Goal: Task Accomplishment & Management: Manage account settings

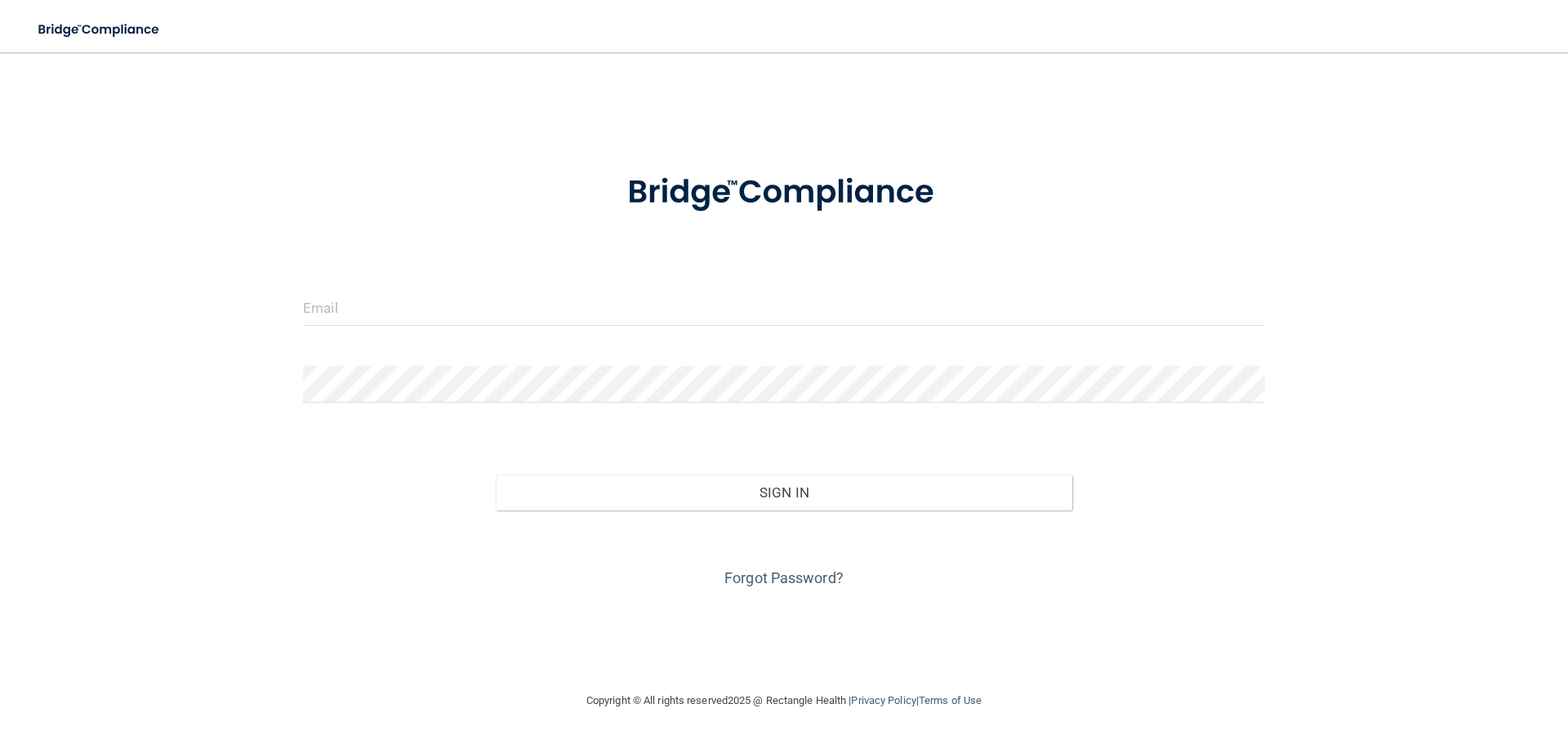
click at [635, 287] on form "Invalid email/password. You don't have permission to access that page. Sign In …" at bounding box center [784, 371] width 962 height 441
click at [632, 290] on input "email" at bounding box center [784, 307] width 962 height 37
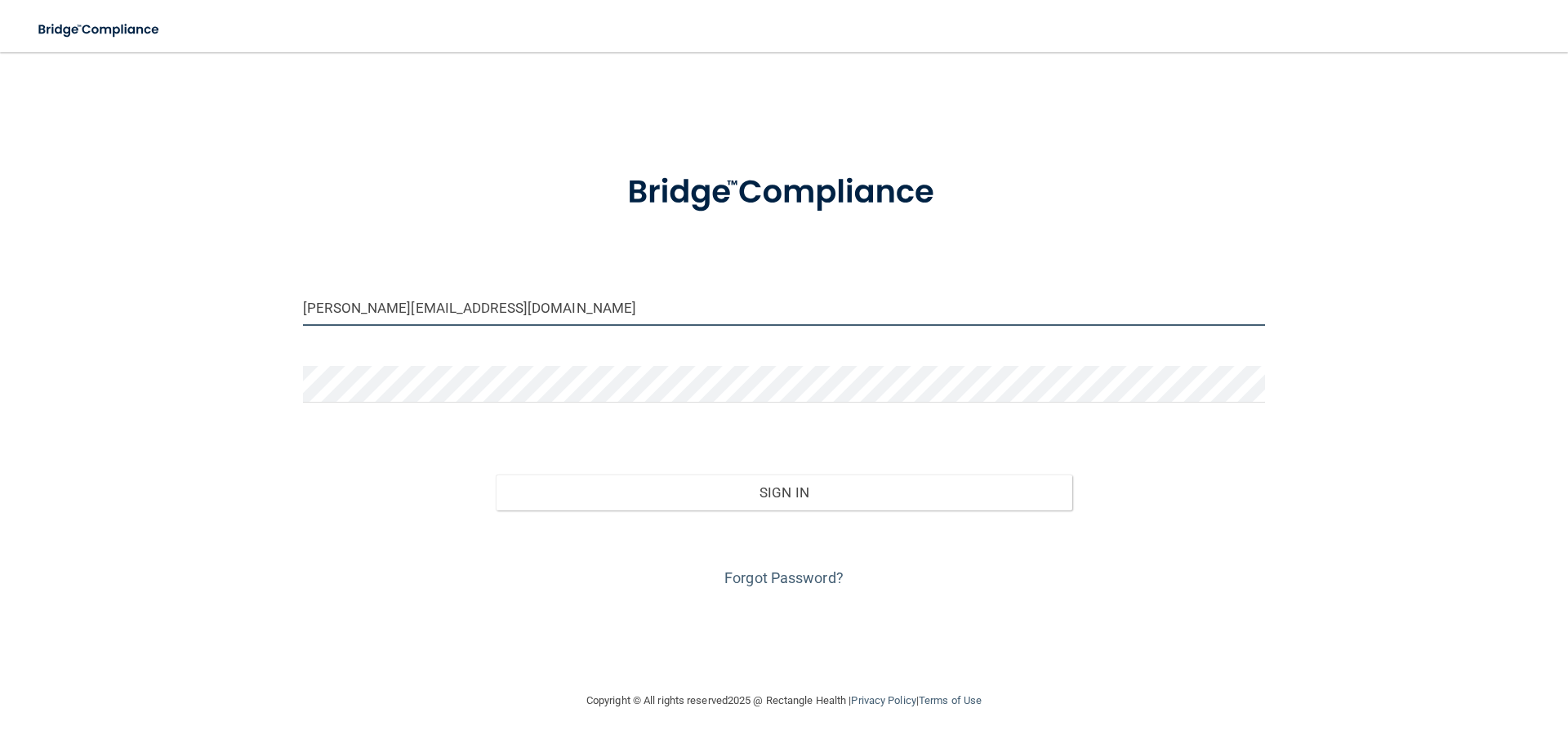
type input "[PERSON_NAME][EMAIL_ADDRESS][DOMAIN_NAME]"
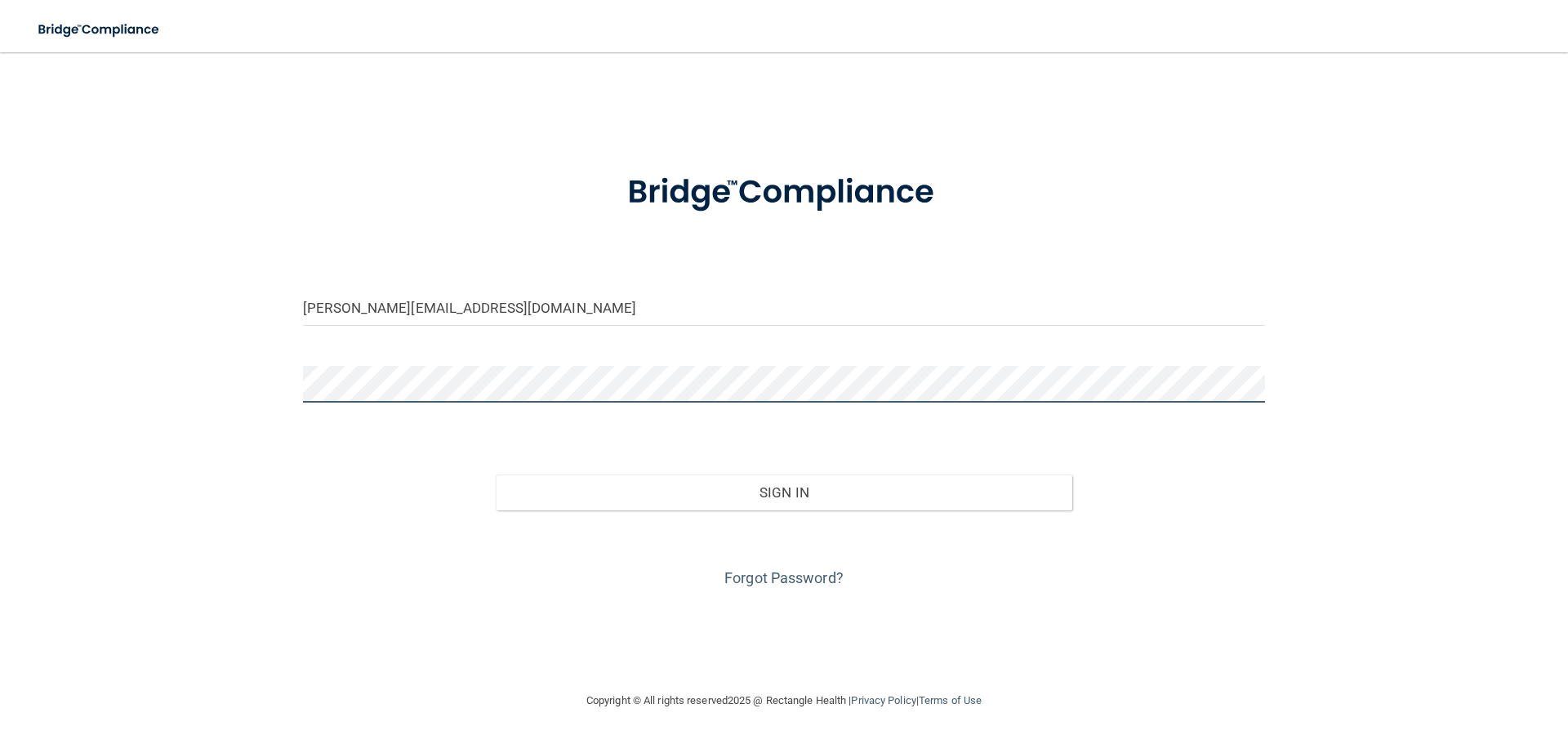
click at [496, 474] on button "Sign In" at bounding box center [784, 492] width 578 height 36
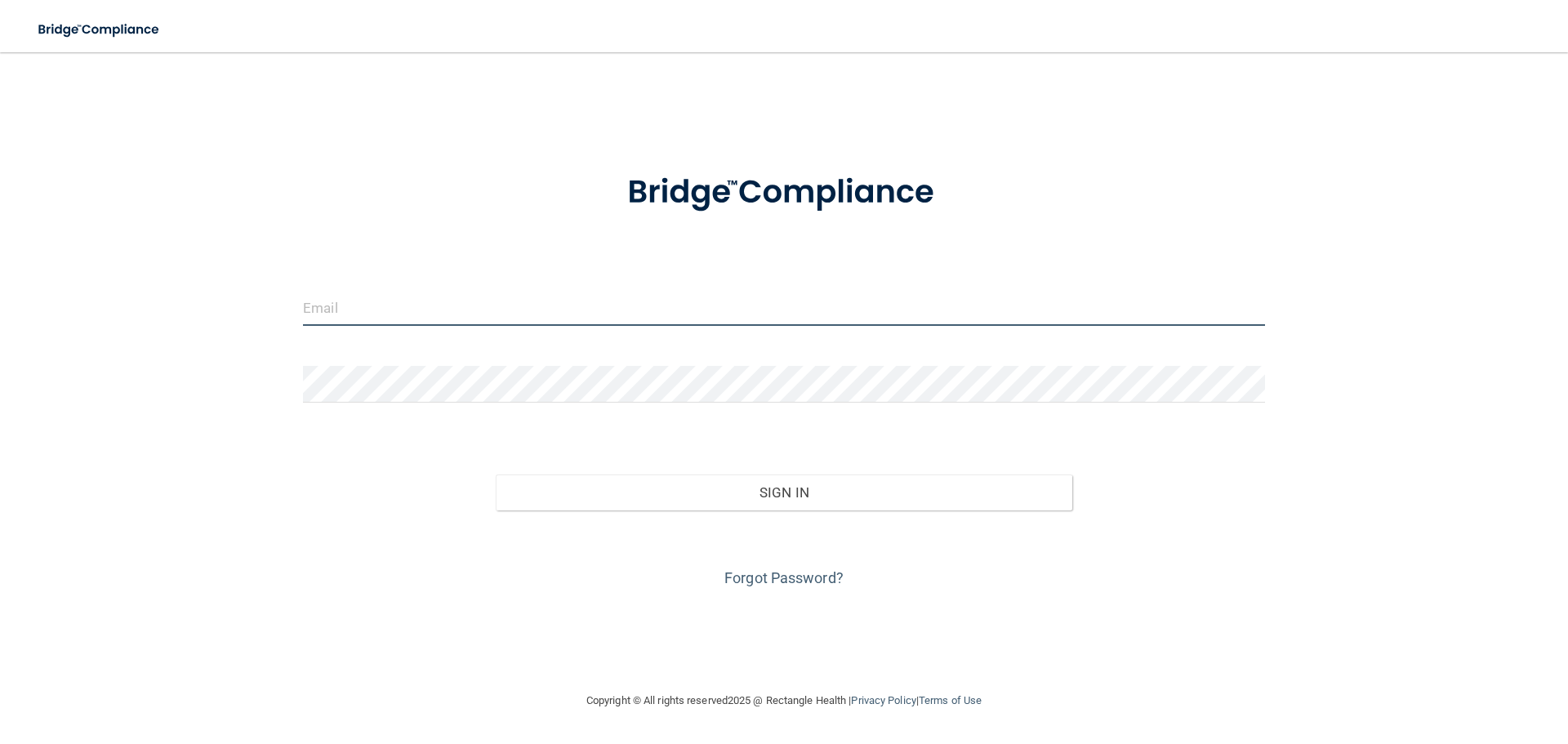
click at [572, 324] on input "email" at bounding box center [784, 307] width 962 height 37
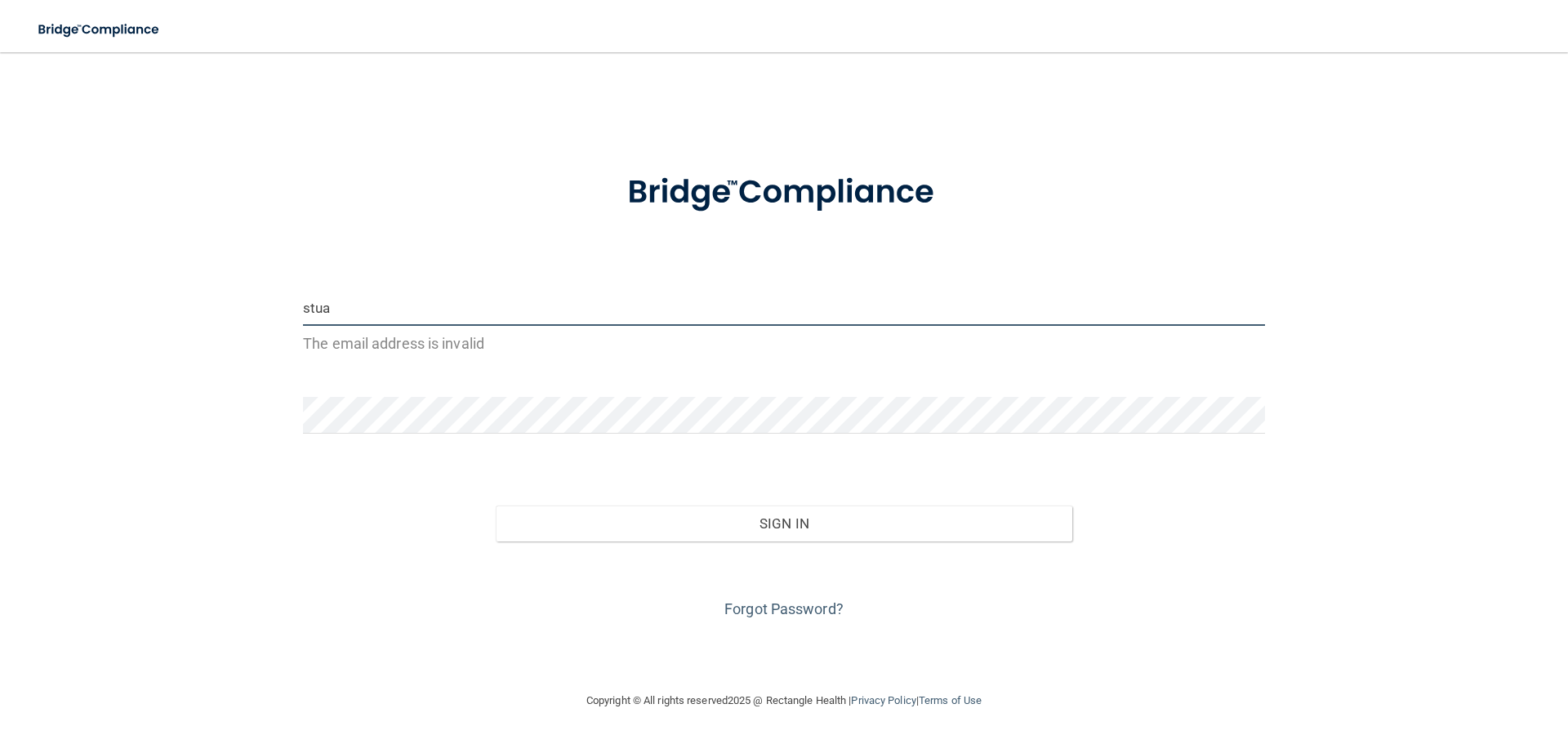
type input "[PERSON_NAME][EMAIL_ADDRESS][DOMAIN_NAME]"
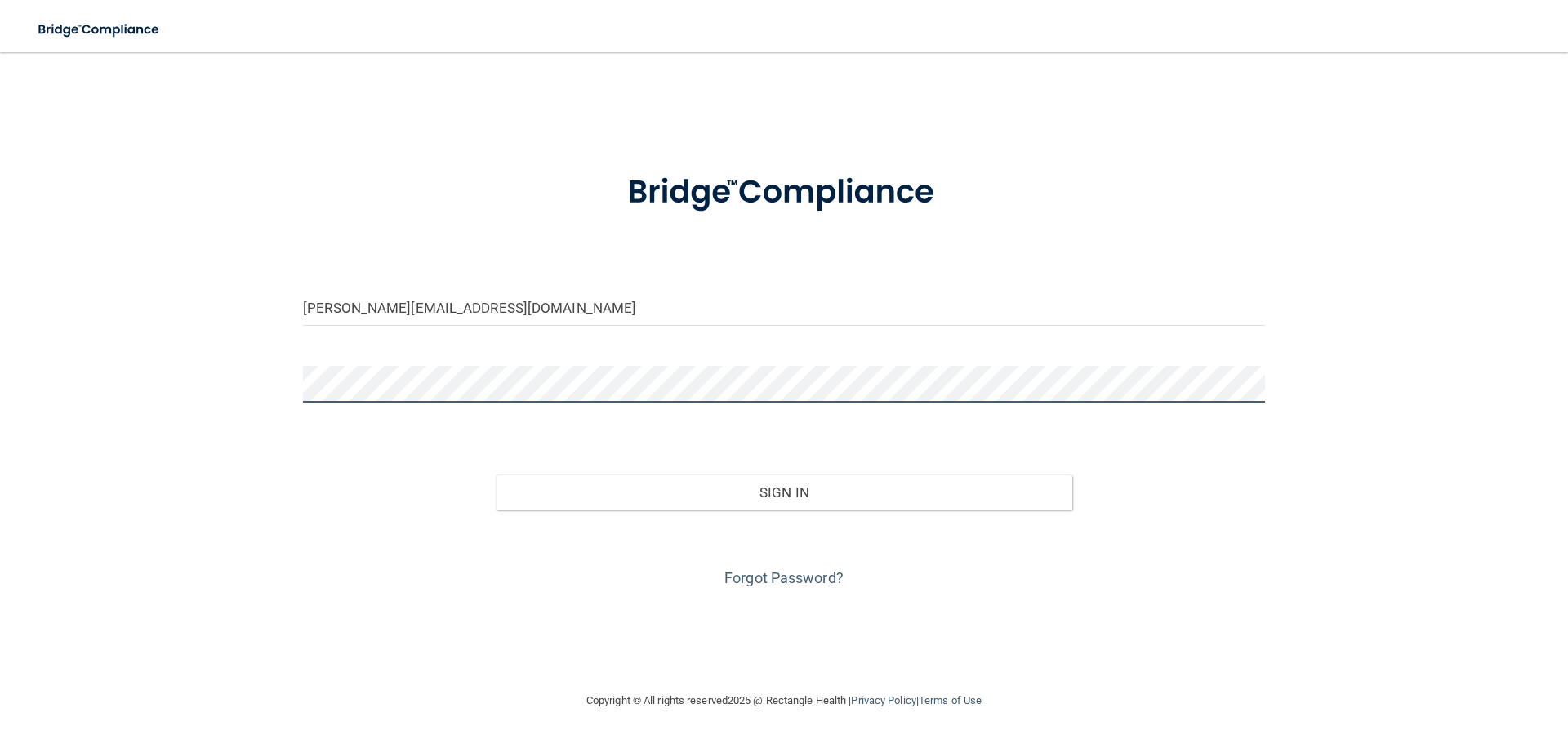
click at [496, 474] on button "Sign In" at bounding box center [784, 492] width 578 height 36
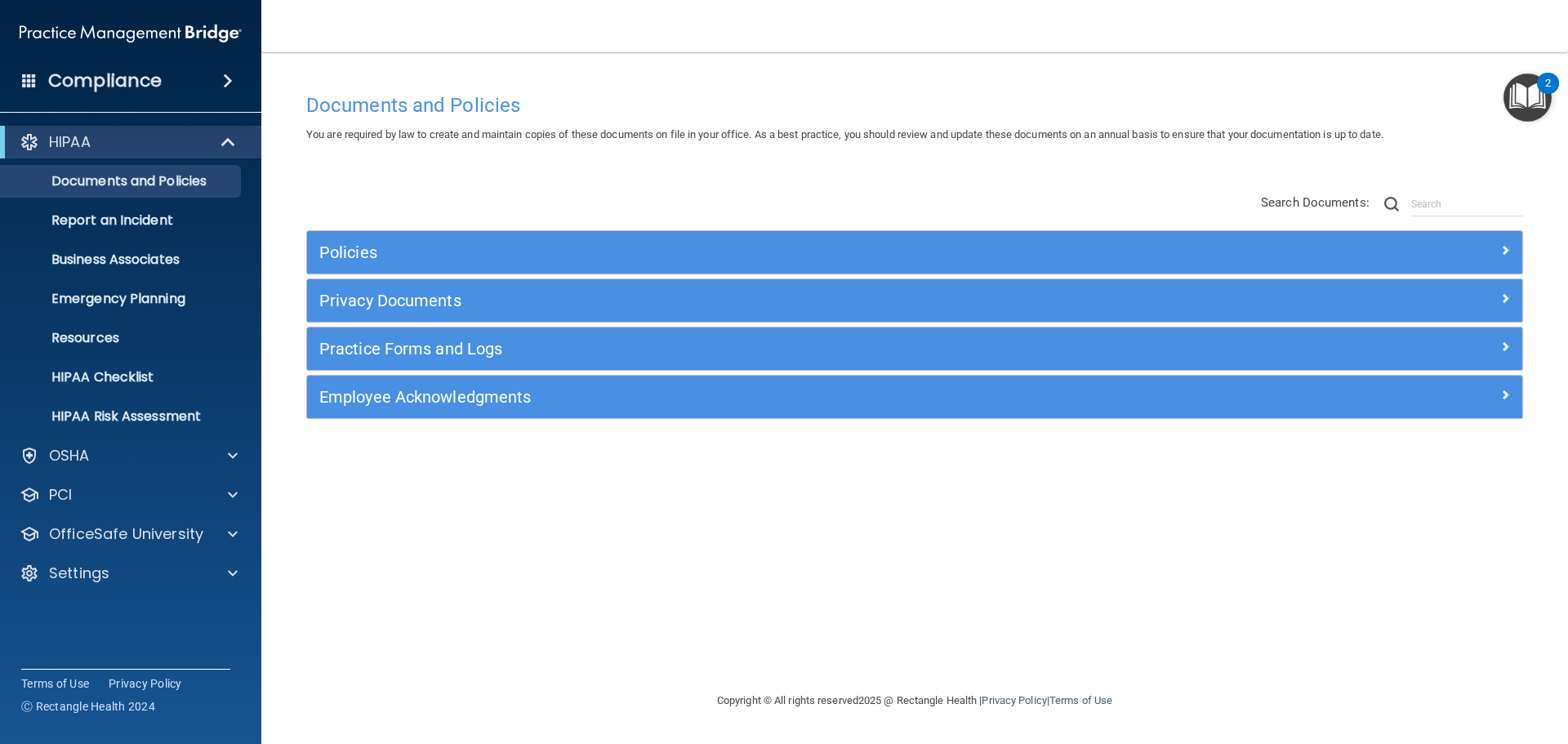
click at [920, 277] on div "Policies Select All (Unselect 0) Unselect All Print Selected (0) Acceptable Use…" at bounding box center [914, 324] width 1216 height 188
click at [565, 416] on div "Employee Acknowledgments" at bounding box center [915, 397] width 1215 height 43
click at [537, 578] on div "Documents and Policies You are required by law to create and maintain copies of…" at bounding box center [914, 387] width 1241 height 606
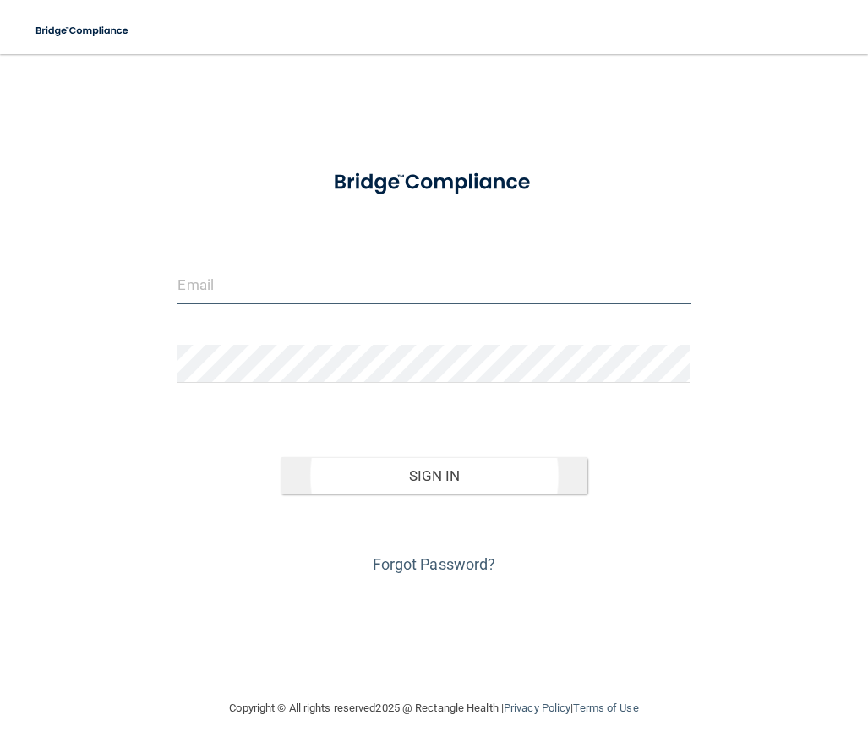
type input "[PERSON_NAME][EMAIL_ADDRESS][DOMAIN_NAME]"
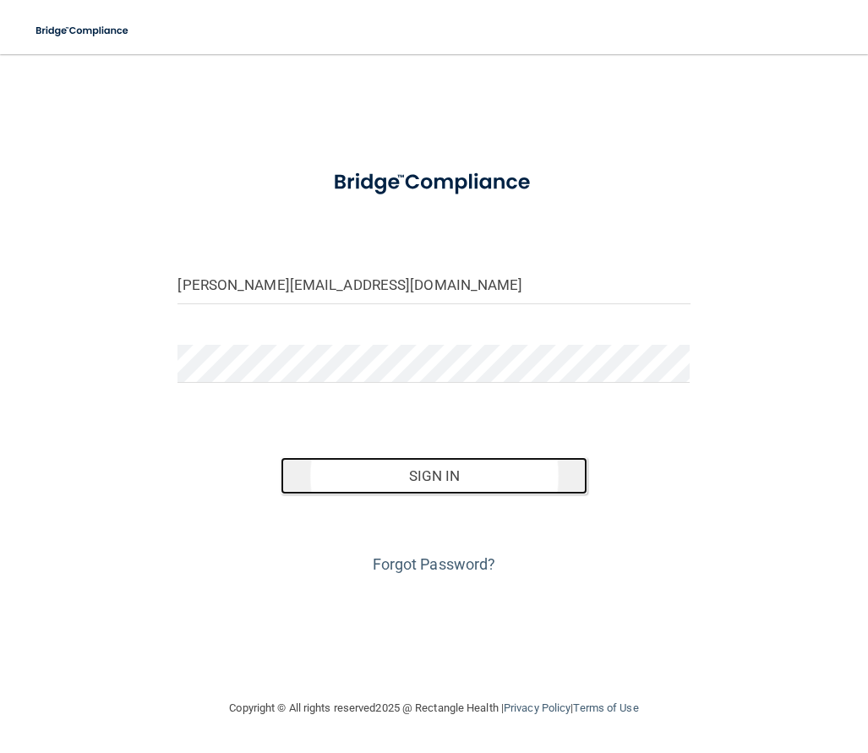
click at [456, 465] on button "Sign In" at bounding box center [435, 475] width 308 height 37
